Goal: Task Accomplishment & Management: Use online tool/utility

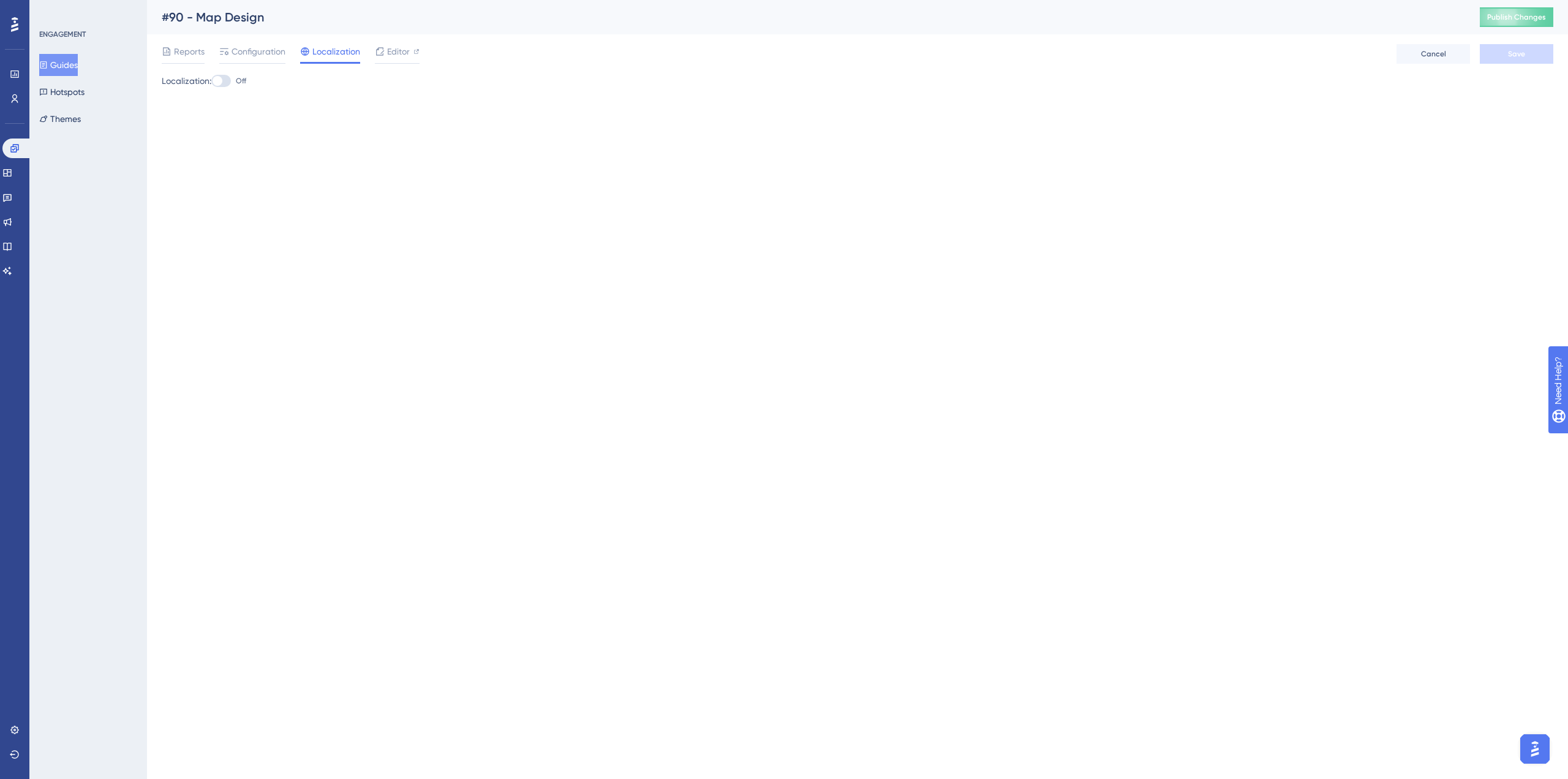
click at [346, 68] on div "Reports Configuration Localization Editor Cancel Save" at bounding box center [858, 54] width 1392 height 39
click at [356, 54] on span "Localization" at bounding box center [336, 52] width 48 height 15
click at [229, 79] on div at bounding box center [221, 81] width 20 height 12
click at [212, 81] on input "Off" at bounding box center [211, 81] width 1 height 1
checkbox input "true"
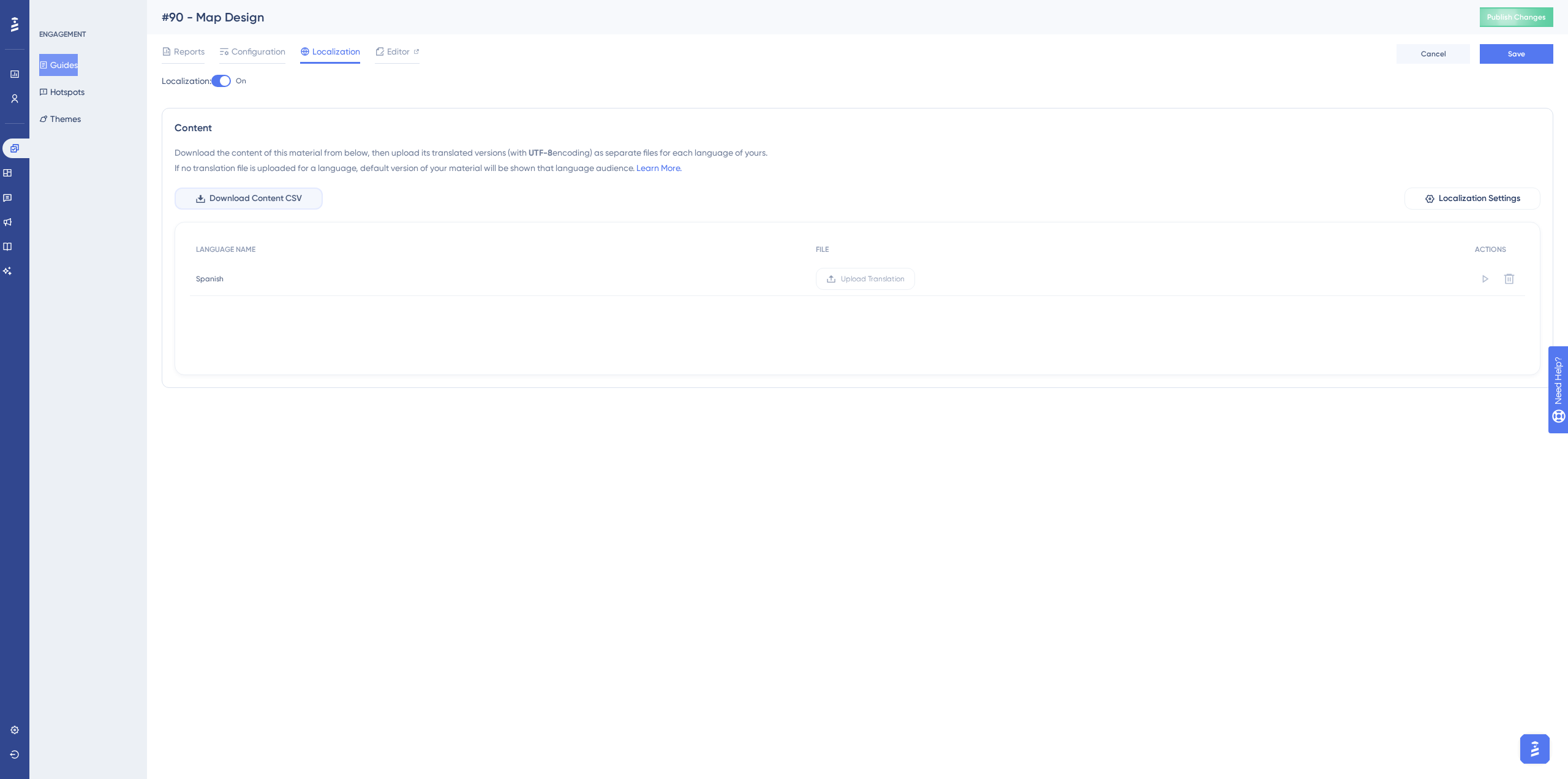
click at [296, 202] on span "Download Content CSV" at bounding box center [255, 199] width 92 height 15
click at [1525, 56] on button "Save" at bounding box center [1517, 54] width 74 height 20
click at [78, 64] on button "Guides" at bounding box center [58, 65] width 38 height 22
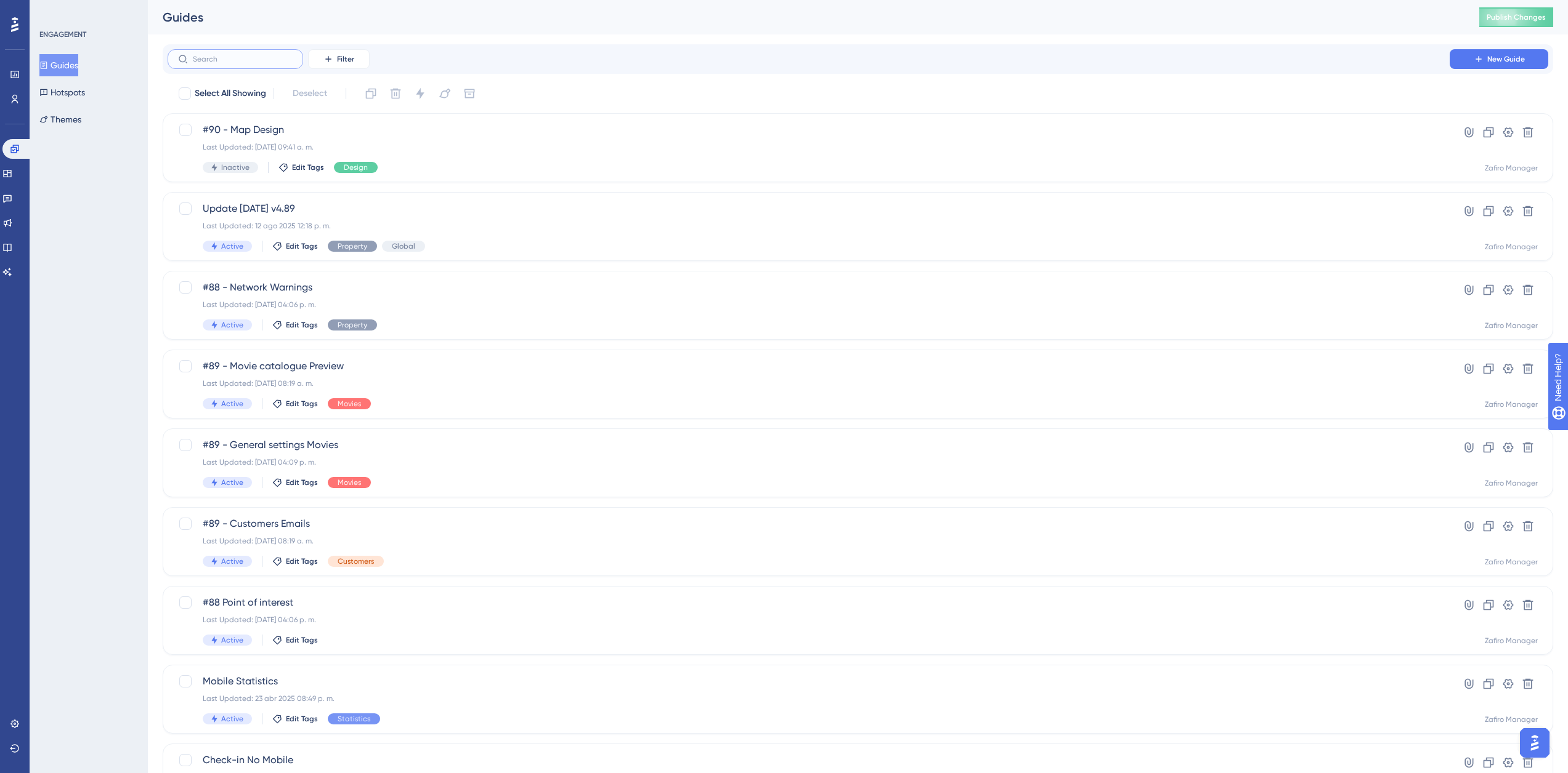
click at [260, 59] on input "text" at bounding box center [243, 59] width 100 height 8
click at [196, 50] on label at bounding box center [235, 59] width 136 height 20
click at [196, 55] on input "text" at bounding box center [243, 59] width 100 height 8
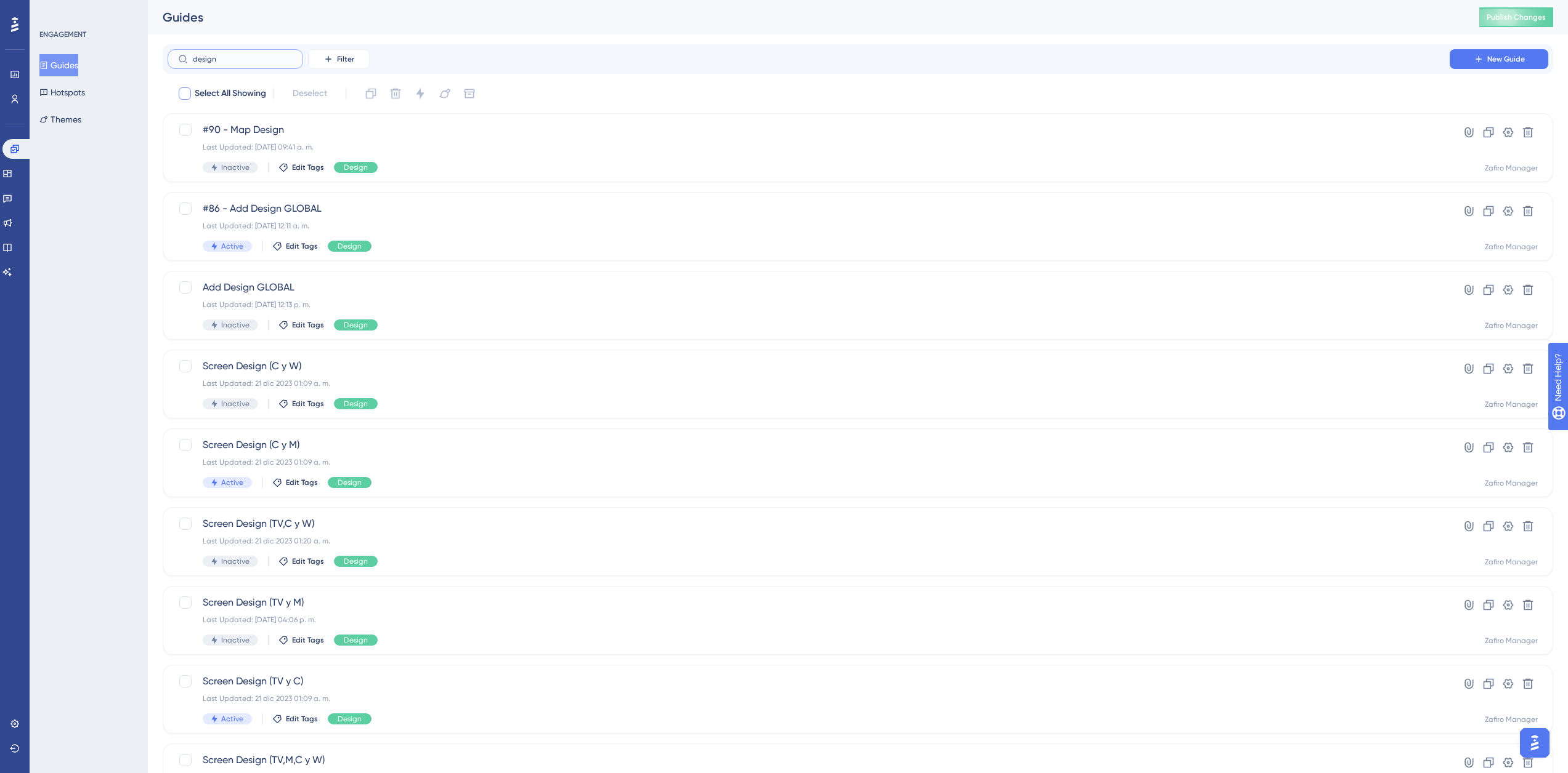
type input "design"
click at [267, 130] on span "#90 - Map Design" at bounding box center [809, 130] width 1212 height 15
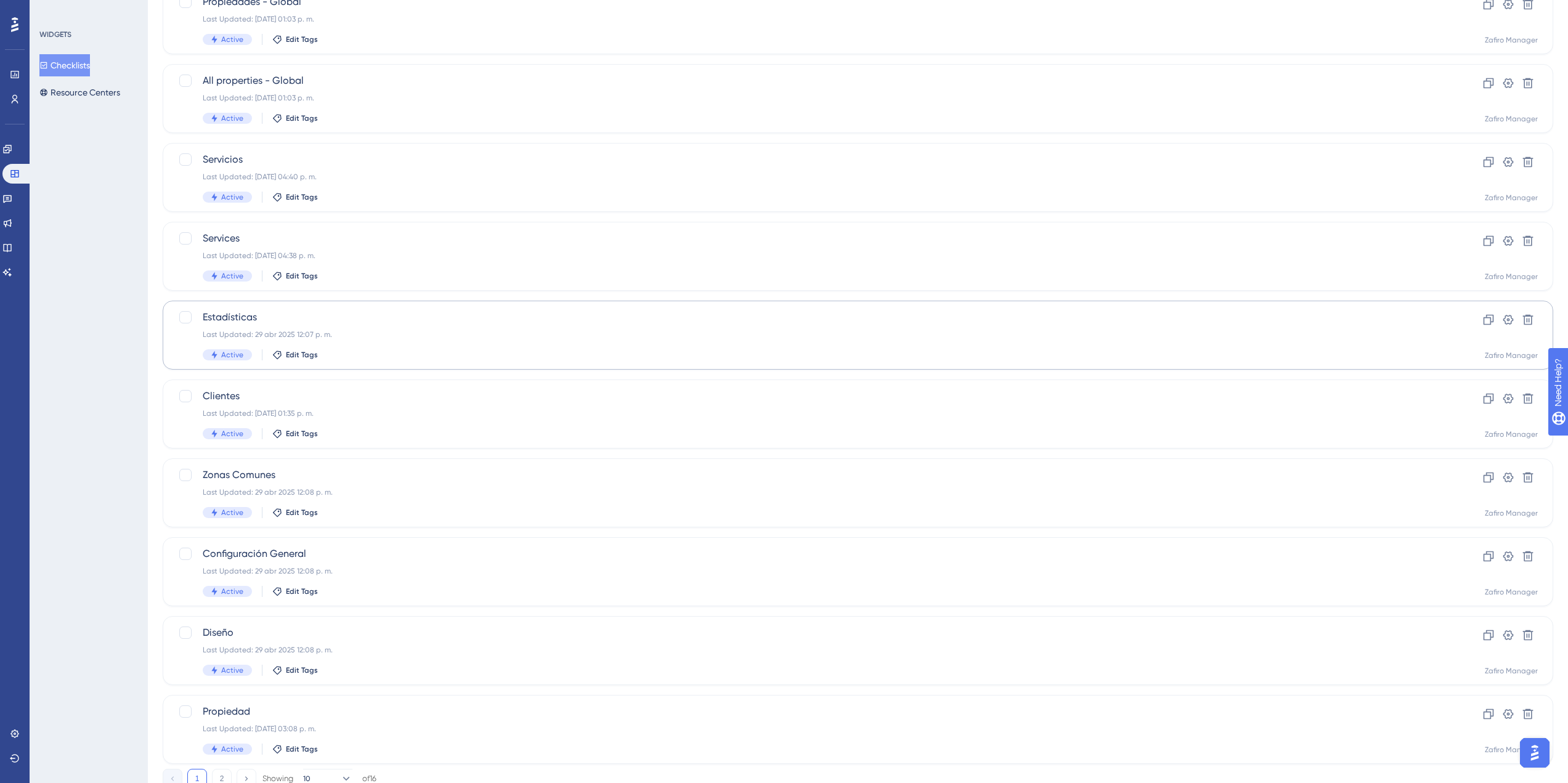
scroll to position [173, 0]
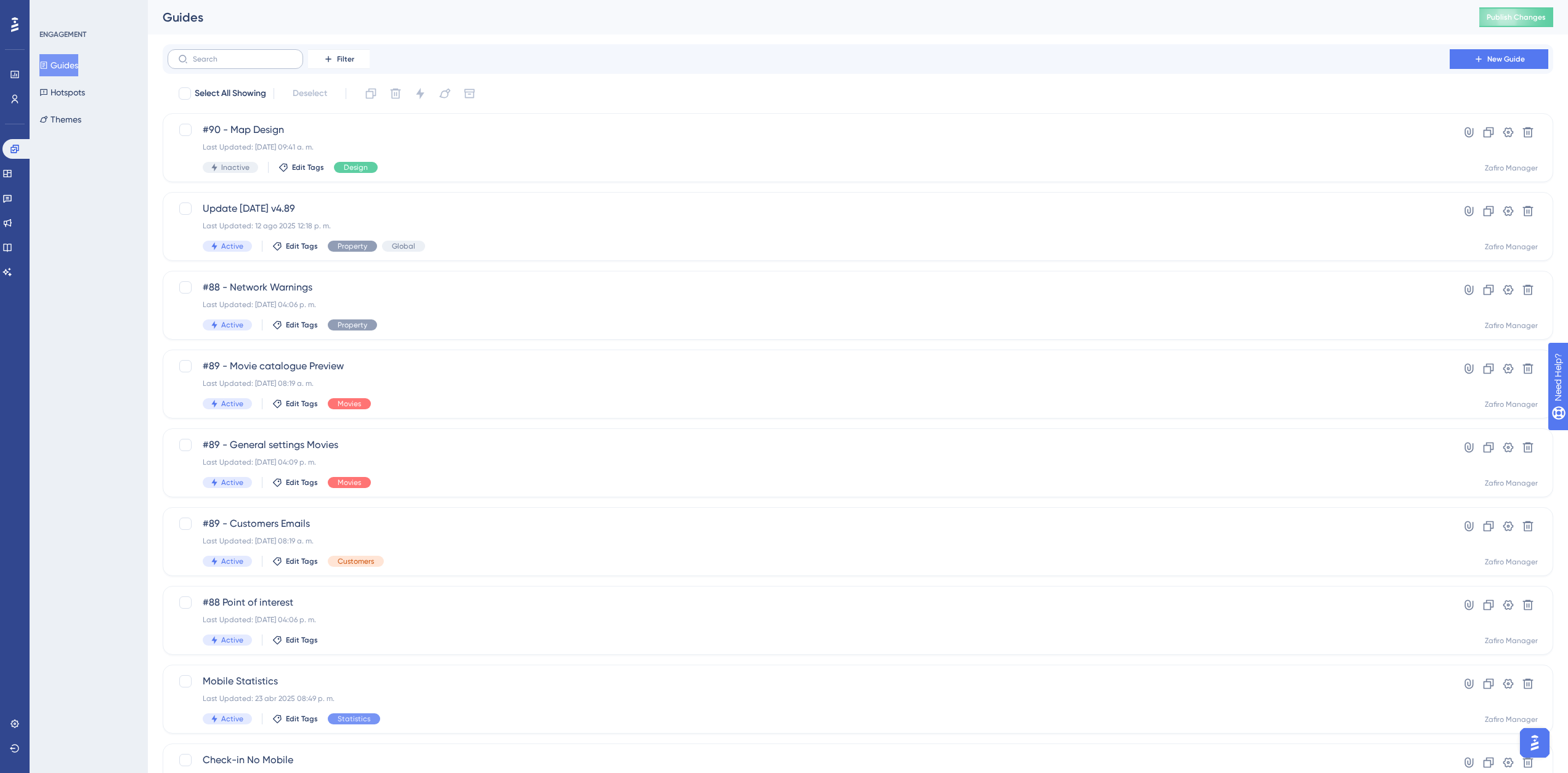
click at [263, 66] on label at bounding box center [235, 59] width 136 height 20
click at [263, 63] on input "text" at bounding box center [243, 59] width 100 height 8
type input "d"
type input "screen des"
click at [414, 526] on span "Screen Design (TV,M,C y W)" at bounding box center [809, 524] width 1212 height 15
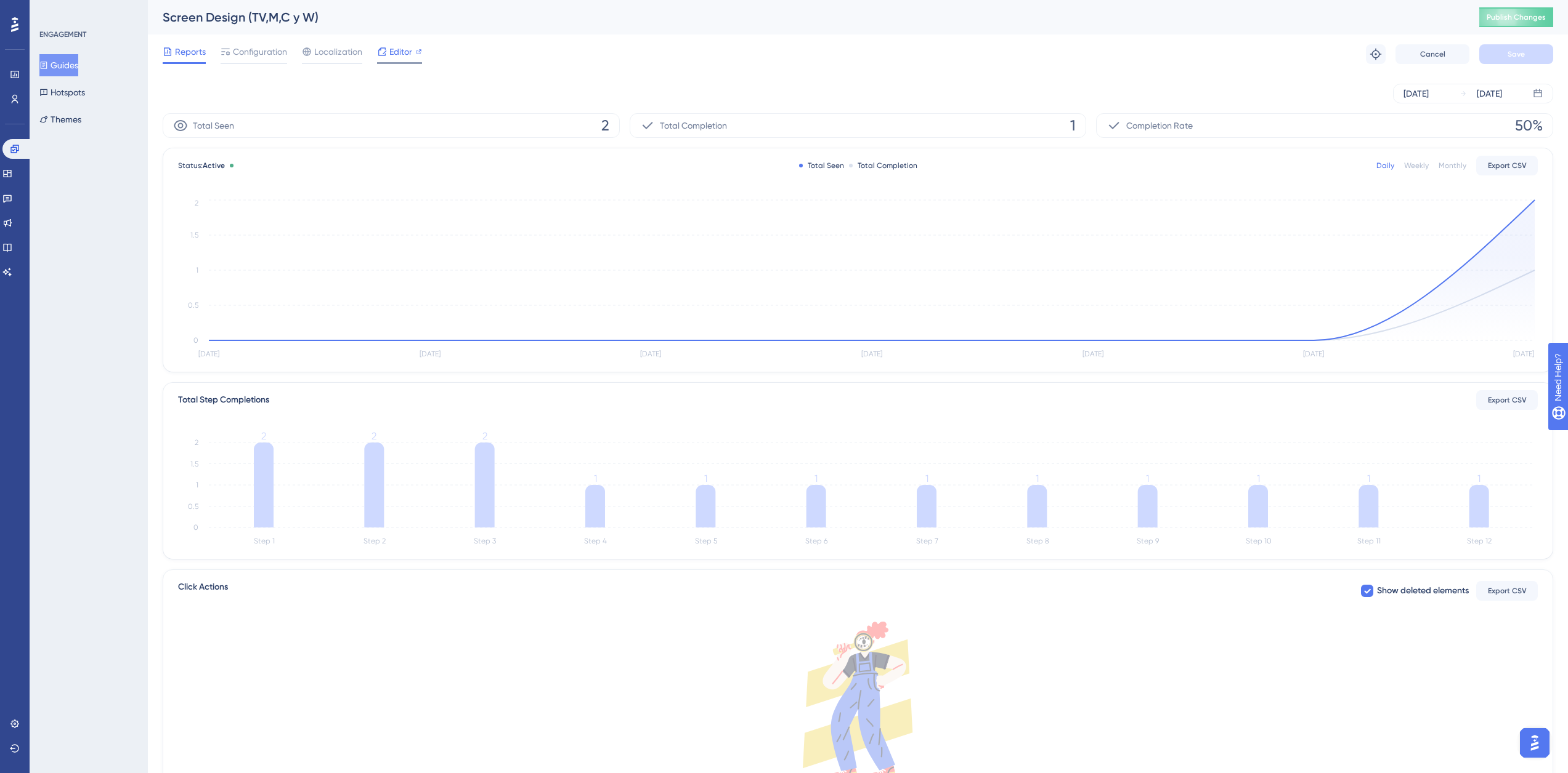
click at [402, 55] on span "Editor" at bounding box center [401, 52] width 23 height 15
